Goal: Information Seeking & Learning: Learn about a topic

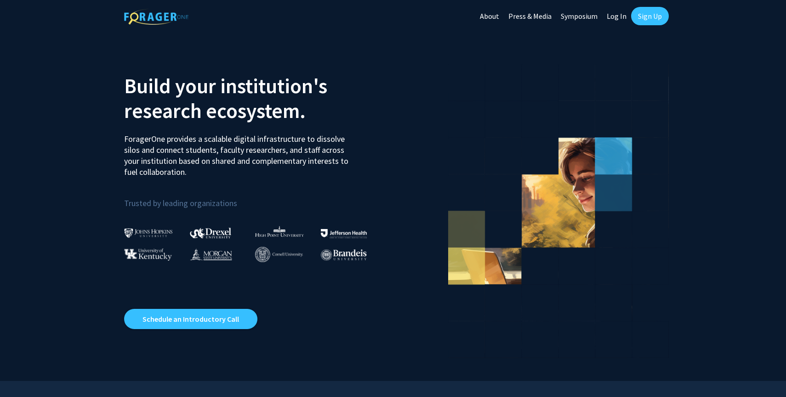
click at [618, 17] on link "Log In" at bounding box center [616, 16] width 29 height 32
select select
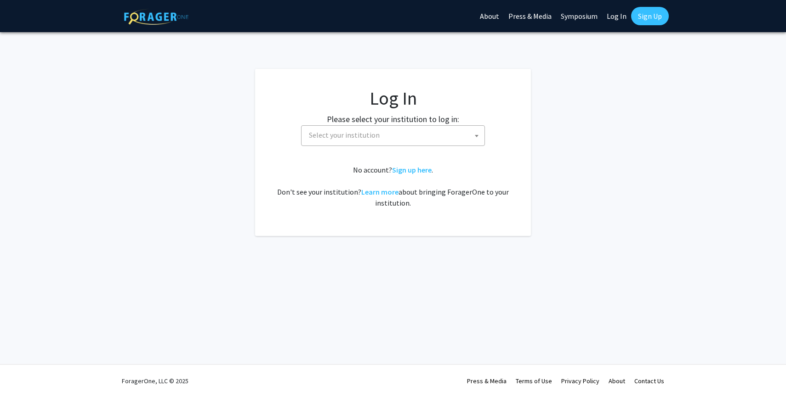
click at [377, 143] on span "Select your institution" at bounding box center [394, 135] width 179 height 19
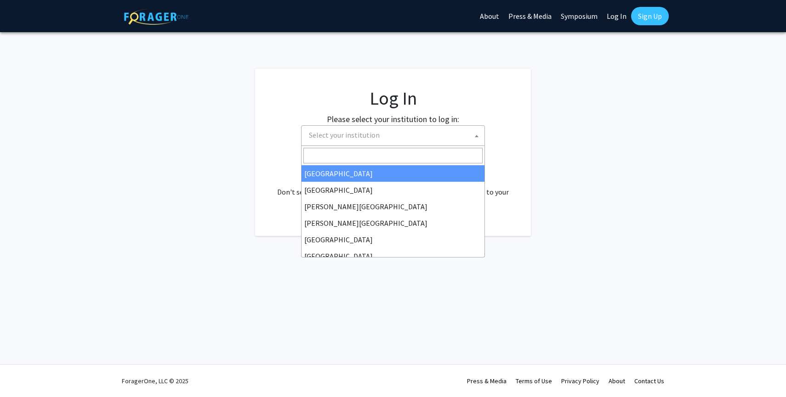
click at [527, 117] on fg-card "Log In Please select your institution to log in: [GEOGRAPHIC_DATA] [GEOGRAPHIC_…" at bounding box center [393, 152] width 276 height 167
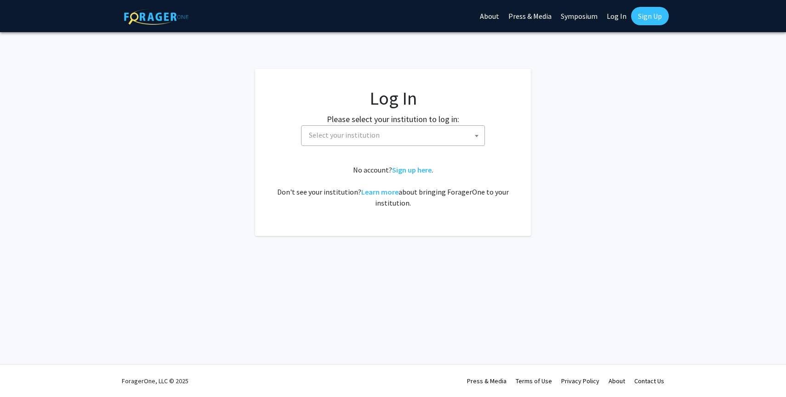
click at [387, 133] on span "Select your institution" at bounding box center [394, 135] width 179 height 19
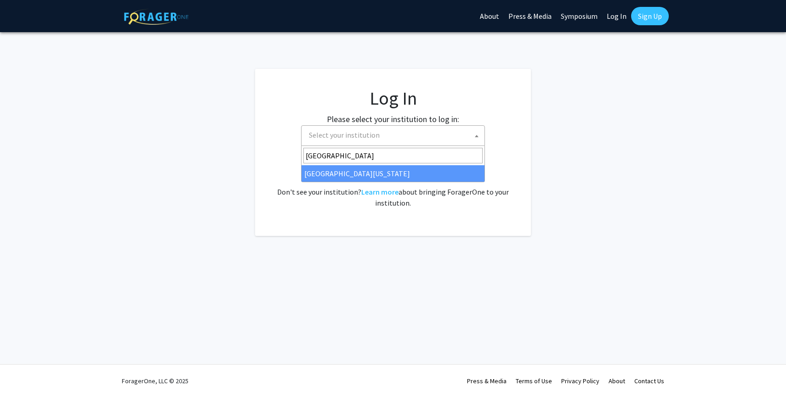
type input "[GEOGRAPHIC_DATA]"
select select "31"
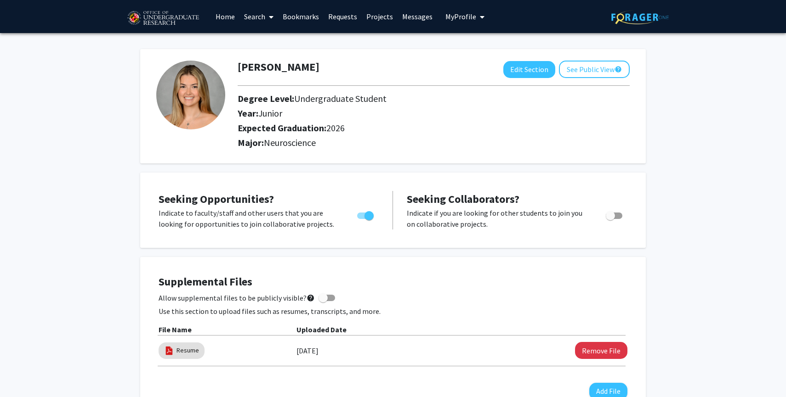
click at [257, 18] on link "Search" at bounding box center [258, 16] width 39 height 32
click at [273, 60] on span "Students" at bounding box center [267, 60] width 56 height 18
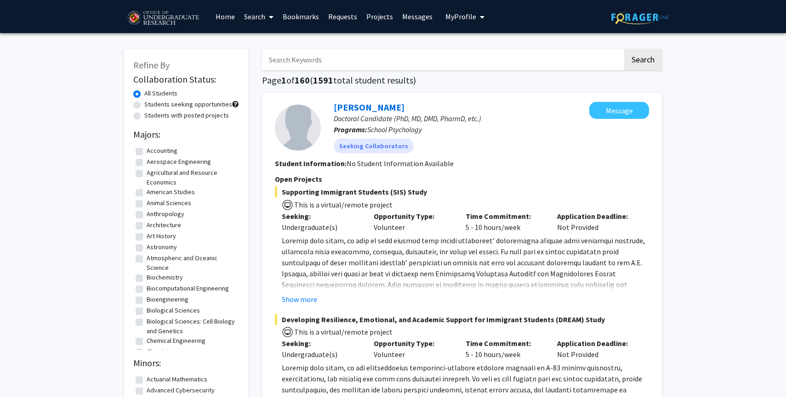
click at [224, 15] on link "Home" at bounding box center [225, 16] width 28 height 32
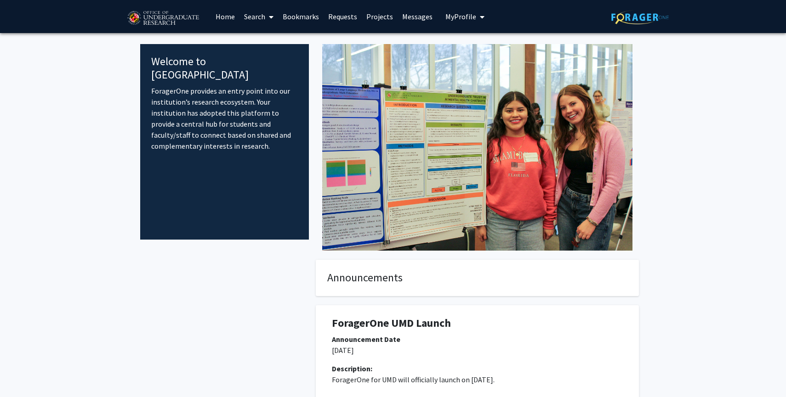
click at [259, 14] on link "Search" at bounding box center [258, 16] width 39 height 32
click at [264, 45] on span "Faculty/Staff" at bounding box center [273, 42] width 68 height 18
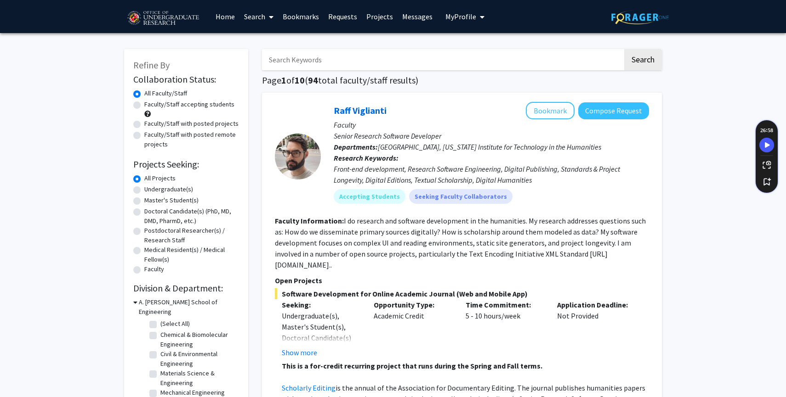
click at [167, 187] on label "Undergraduate(s)" at bounding box center [168, 190] width 49 height 10
click at [150, 187] on input "Undergraduate(s)" at bounding box center [147, 188] width 6 height 6
radio input "true"
click at [343, 51] on input "Search Keywords" at bounding box center [442, 59] width 361 height 21
type input "neuroscience"
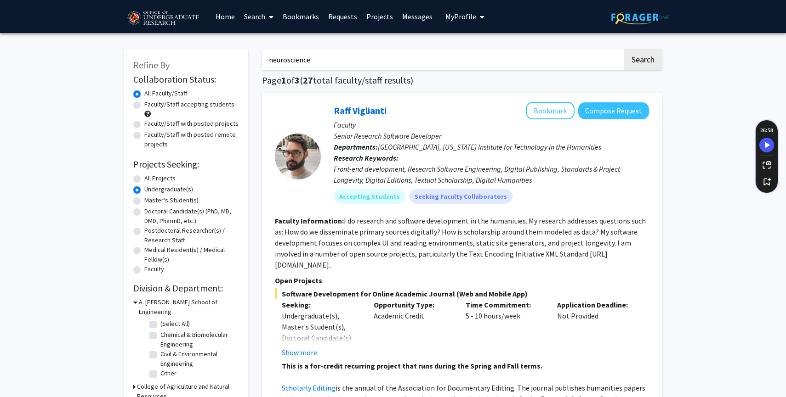
click at [624, 49] on button "Search" at bounding box center [643, 59] width 38 height 21
radio input "true"
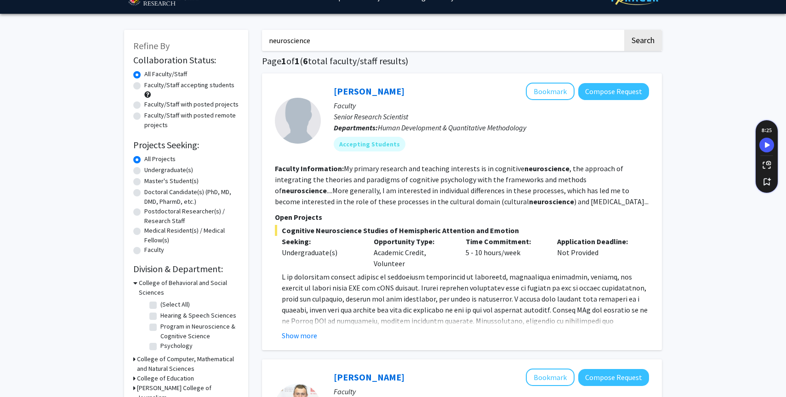
scroll to position [22, 0]
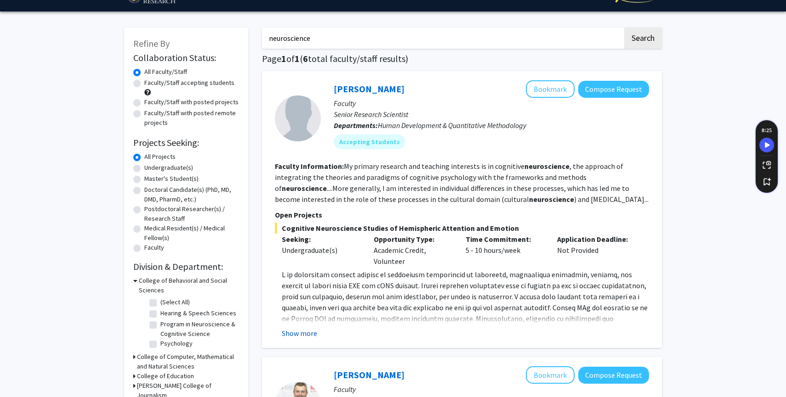
click at [309, 330] on button "Show more" at bounding box center [299, 333] width 35 height 11
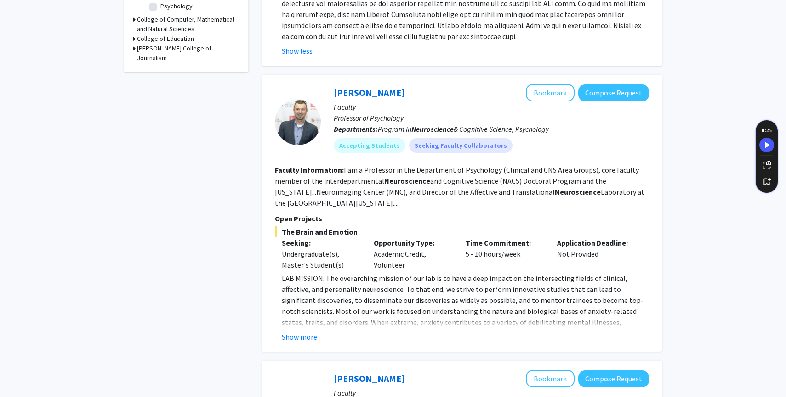
scroll to position [361, 0]
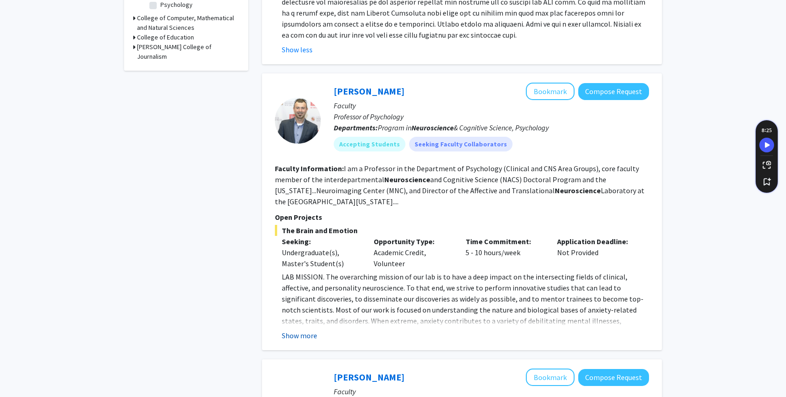
click at [311, 335] on button "Show more" at bounding box center [299, 335] width 35 height 11
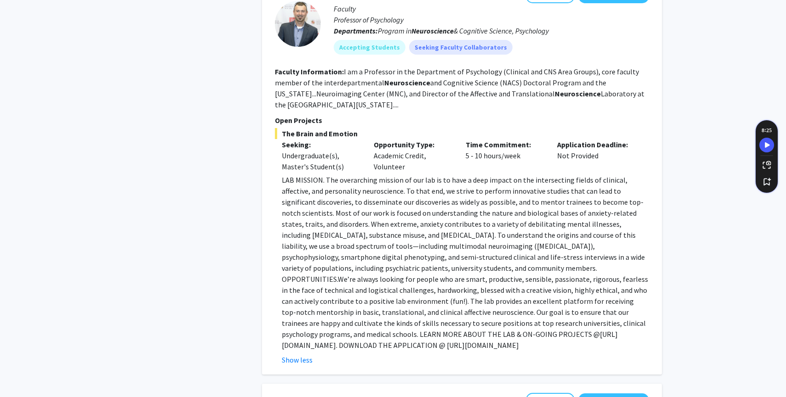
scroll to position [458, 0]
click at [291, 176] on p "LAB MISSION. The overarching mission of our lab is to have a deep impact on the…" at bounding box center [465, 262] width 367 height 176
click at [269, 178] on icon "Speechify Inline player Play button" at bounding box center [270, 179] width 3 height 3
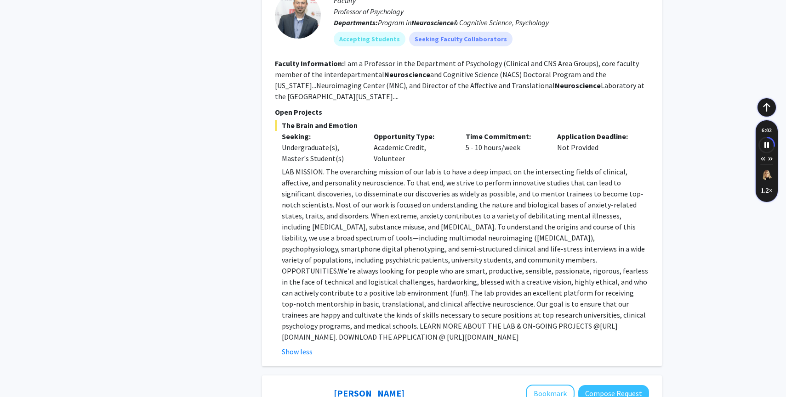
scroll to position [467, 0]
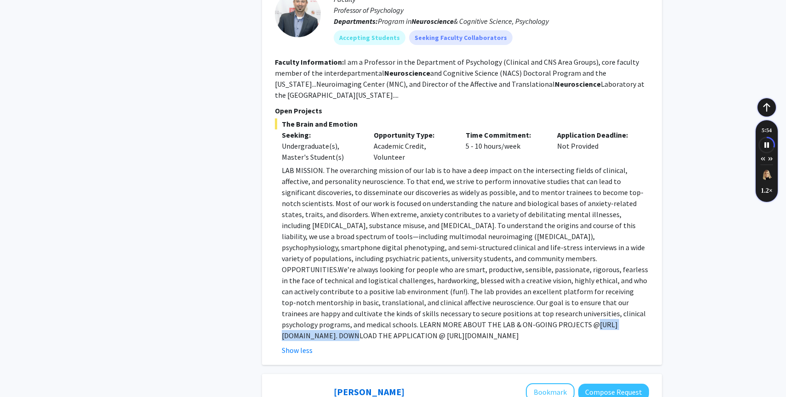
drag, startPoint x: 367, startPoint y: 325, endPoint x: 289, endPoint y: 327, distance: 77.2
click at [289, 327] on p "LAB MISSION. The overarching mission of our lab is to have a deep impact on the…" at bounding box center [465, 253] width 367 height 176
copy p "https://shackmanlab.org."
drag, startPoint x: 482, startPoint y: 336, endPoint x: 278, endPoint y: 337, distance: 203.1
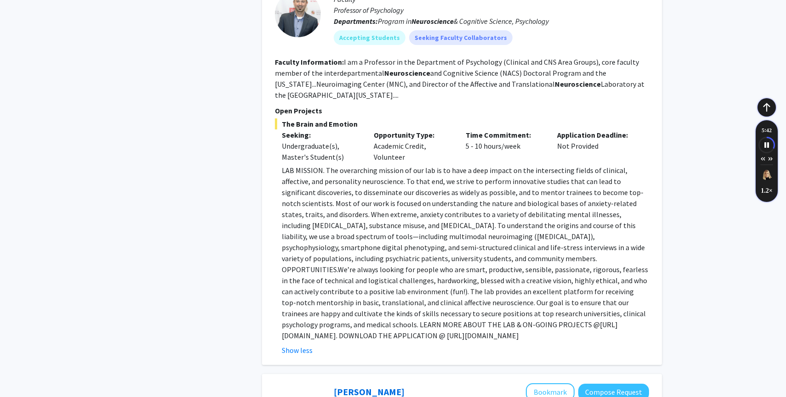
click at [278, 337] on fg-read-more "LAB MISSION. The overarching mission of our lab is to have a deep impact on the…" at bounding box center [462, 260] width 374 height 191
copy p "https://shackmanlab.org/positions/undergraduate_postbacras/"
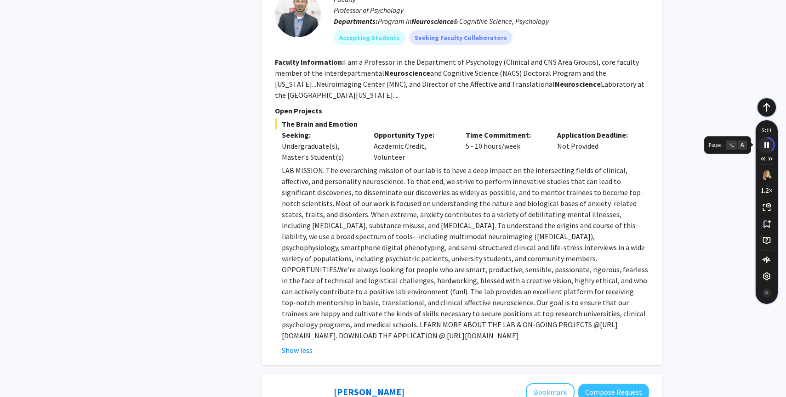
click at [765, 143] on icon "Speechify pause button" at bounding box center [766, 144] width 15 height 15
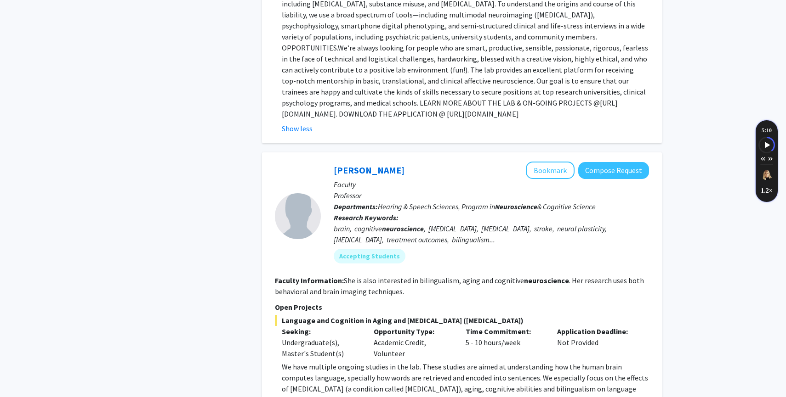
scroll to position [690, 0]
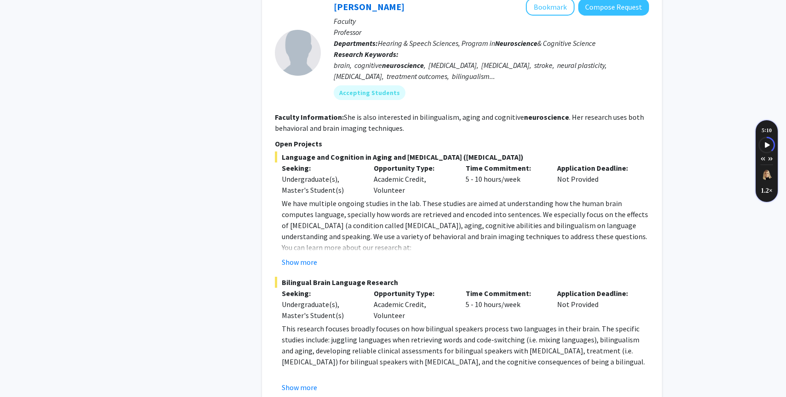
click at [498, 180] on div "Time Commitment: 5 - 10 hours/week" at bounding box center [505, 179] width 92 height 33
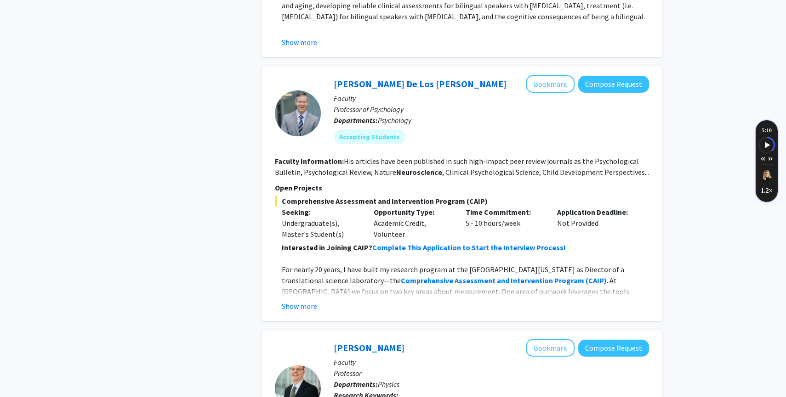
scroll to position [1199, 0]
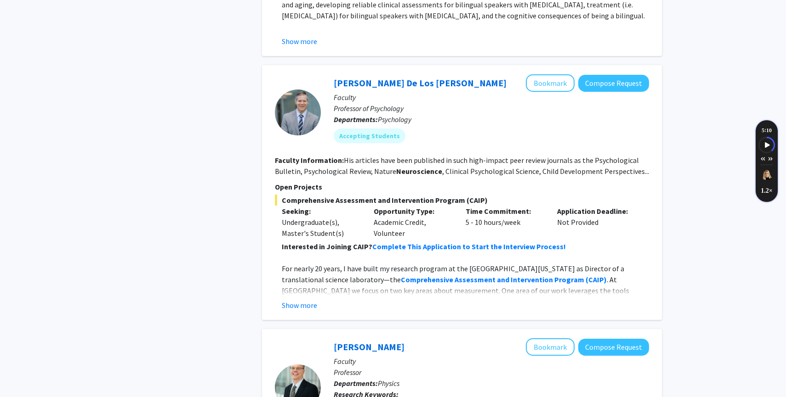
click at [437, 300] on div "Show more" at bounding box center [465, 305] width 367 height 11
click at [298, 307] on button "Show more" at bounding box center [299, 305] width 35 height 11
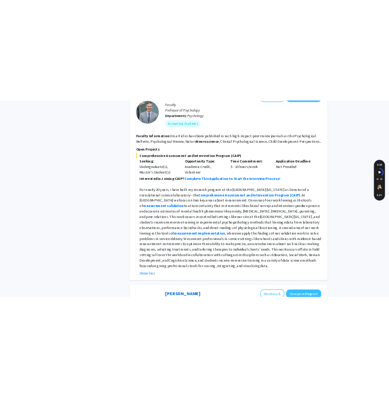
scroll to position [1293, 0]
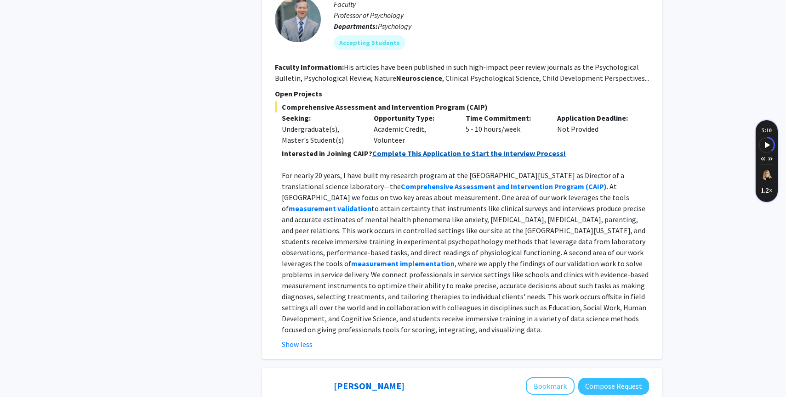
click at [439, 149] on strong "Complete This Application to Start the Interview Process!" at bounding box center [468, 153] width 193 height 9
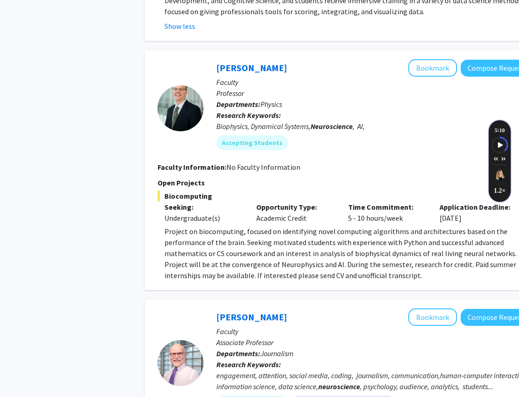
scroll to position [1611, 32]
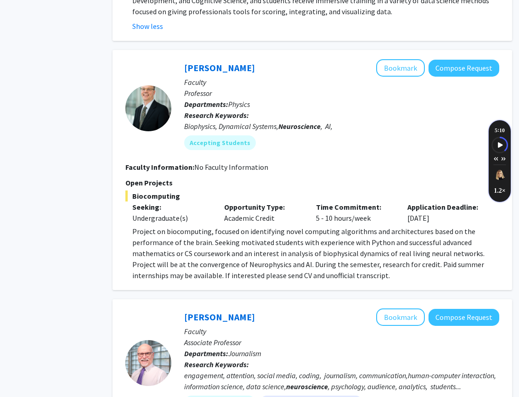
click at [359, 268] on p "Project on biocomputing, focused on identifying novel computing algorithms and …" at bounding box center [315, 253] width 367 height 55
